Goal: Find contact information: Find contact information

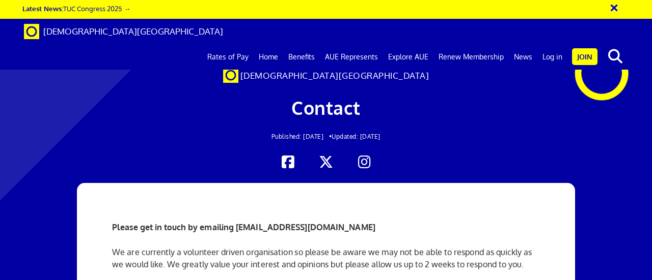
scroll to position [102, 0]
click at [276, 246] on p "We are currently a volunteer driven organisation so please be aware we may not …" at bounding box center [325, 258] width 427 height 24
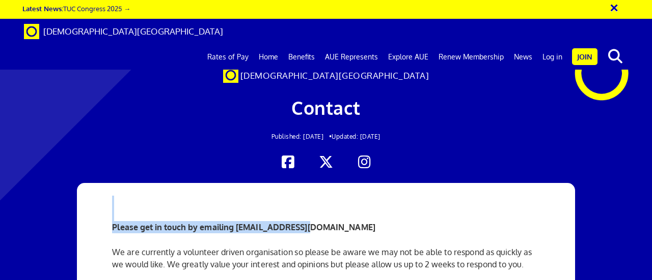
drag, startPoint x: 380, startPoint y: 118, endPoint x: 299, endPoint y: 120, distance: 80.9
click at [299, 183] on div "Please get in touch by emailing [EMAIL_ADDRESS][DOMAIN_NAME] We are currently a…" at bounding box center [325, 258] width 442 height 151
click at [347, 183] on div "Please get in touch by emailing [EMAIL_ADDRESS][DOMAIN_NAME] We are currently a…" at bounding box center [325, 258] width 442 height 151
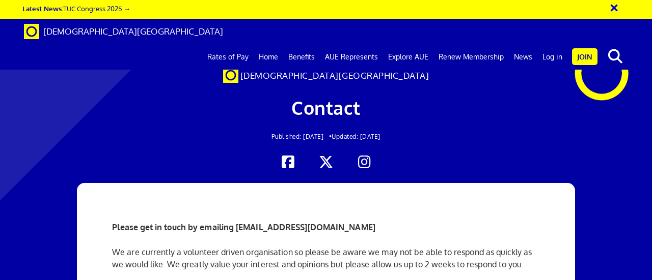
click at [353, 222] on strong "Please get in touch by emailing [EMAIL_ADDRESS][DOMAIN_NAME]" at bounding box center [243, 227] width 263 height 10
drag, startPoint x: 374, startPoint y: 126, endPoint x: 237, endPoint y: 128, distance: 136.9
click at [237, 221] on p "Please get in touch by emailing [EMAIL_ADDRESS][DOMAIN_NAME]" at bounding box center [325, 227] width 427 height 12
copy strong "[EMAIL_ADDRESS][DOMAIN_NAME]"
click at [528, 44] on link "News" at bounding box center [523, 56] width 29 height 25
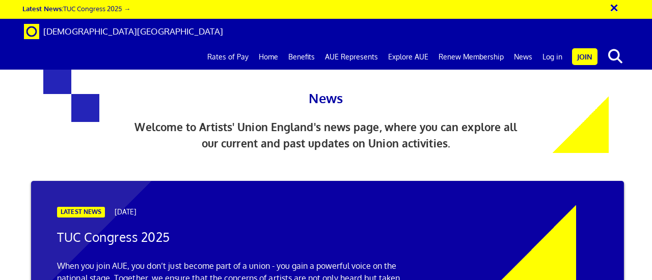
click at [651, 104] on div "News Welcome to Artists' Union England's news page, where you can explore all o…" at bounding box center [326, 92] width 652 height 165
